Goal: Task Accomplishment & Management: Use online tool/utility

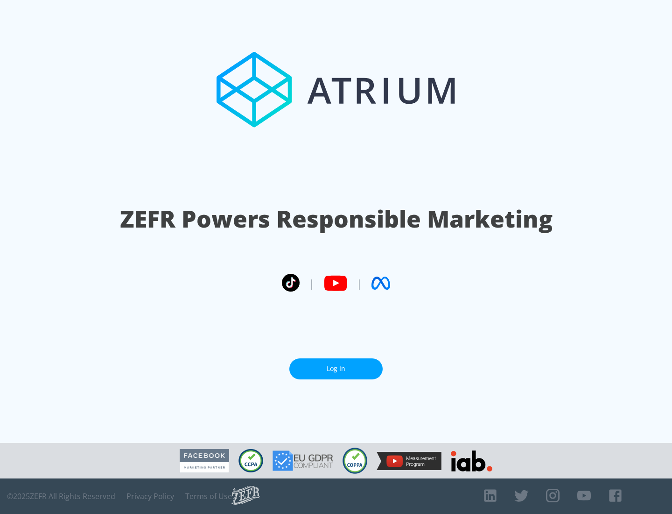
click at [336, 368] on link "Log In" at bounding box center [335, 368] width 93 height 21
